Goal: Information Seeking & Learning: Find specific page/section

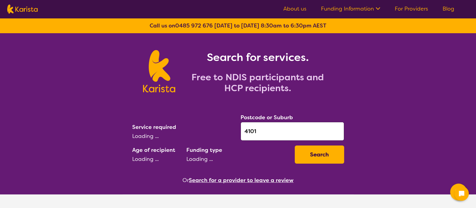
select select "AD"
select select "NDIS"
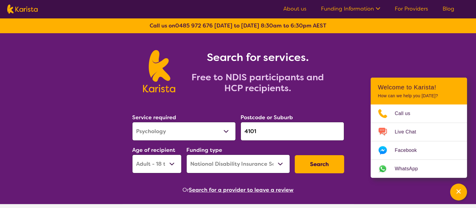
click at [202, 132] on select "Allied Health Assistant Assessment ([MEDICAL_DATA] or [MEDICAL_DATA]) Behaviour…" at bounding box center [184, 131] width 104 height 19
select select "[MEDICAL_DATA]"
click at [132, 122] on select "Allied Health Assistant Assessment ([MEDICAL_DATA] or [MEDICAL_DATA]) Behaviour…" at bounding box center [184, 131] width 104 height 19
click at [331, 168] on button "Search" at bounding box center [319, 164] width 49 height 18
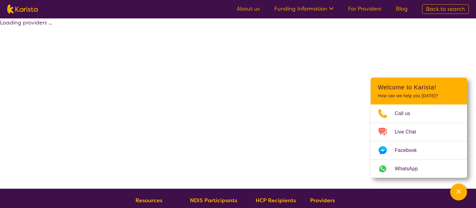
select select "by_score"
